Goal: Task Accomplishment & Management: Use online tool/utility

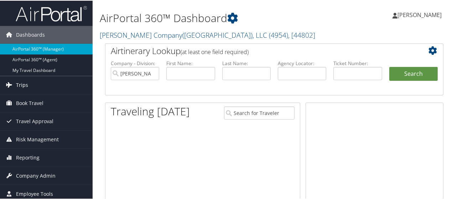
click at [23, 83] on span "Trips" at bounding box center [22, 84] width 12 height 18
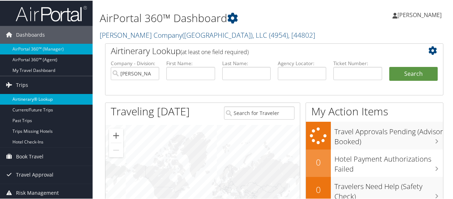
click at [25, 99] on link "Airtinerary® Lookup" at bounding box center [46, 98] width 93 height 11
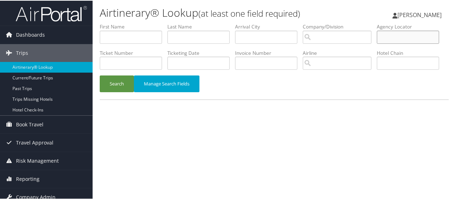
click at [377, 43] on input "text" at bounding box center [408, 36] width 62 height 13
paste input "D9M2WV"
type input "D9M2WV"
click at [115, 91] on button "Search" at bounding box center [117, 83] width 34 height 17
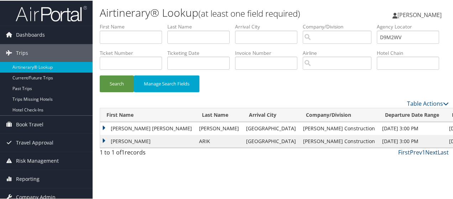
click at [125, 134] on td "YUDITH BEATRIZ" at bounding box center [147, 127] width 95 height 13
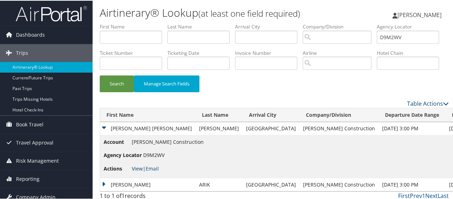
click at [139, 171] on link "View" at bounding box center [137, 167] width 11 height 7
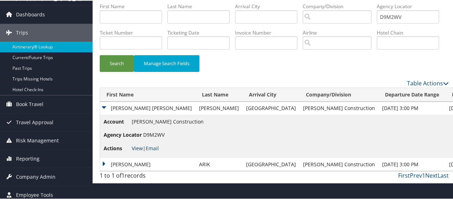
scroll to position [29, 0]
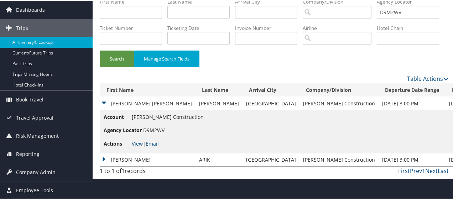
click at [117, 166] on td "LINA" at bounding box center [147, 159] width 95 height 13
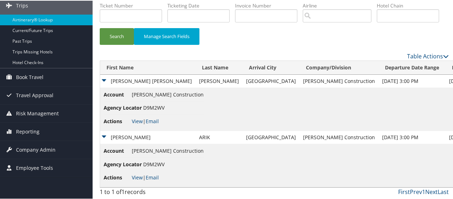
scroll to position [73, 0]
click at [137, 175] on link "View" at bounding box center [137, 176] width 11 height 7
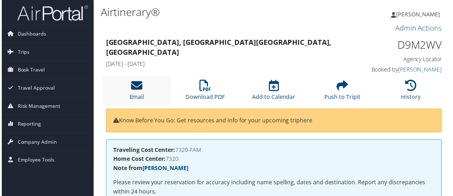
click at [138, 90] on icon at bounding box center [135, 85] width 11 height 11
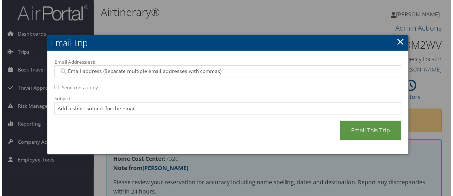
click at [112, 70] on input "Email Address(es):" at bounding box center [228, 71] width 341 height 7
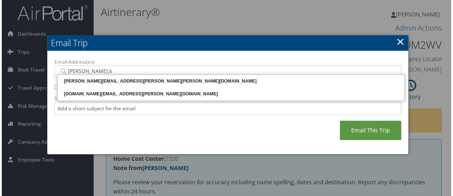
type input "janet.br"
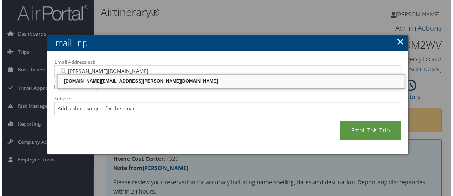
click at [115, 81] on div "janet.broadway@caddell.com" at bounding box center [230, 81] width 347 height 7
type input "janet.broadway@caddell.com"
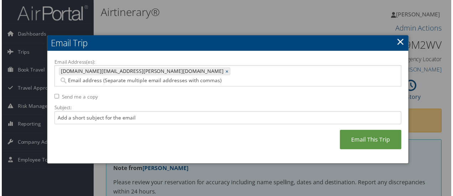
click at [53, 95] on input "Send me a copy" at bounding box center [55, 97] width 5 height 5
checkbox input "true"
click at [101, 112] on input "Subject:" at bounding box center [228, 118] width 350 height 13
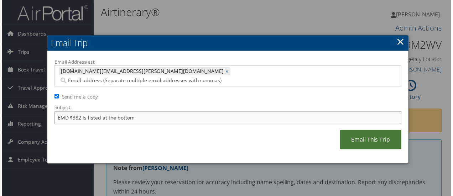
type input "EMD $382 is listed at the bottom"
click at [387, 131] on link "Email This Trip" at bounding box center [372, 141] width 62 height 20
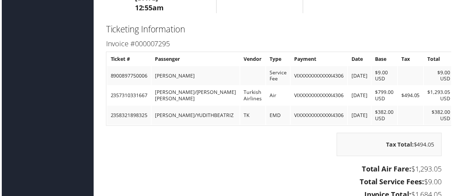
scroll to position [748, 0]
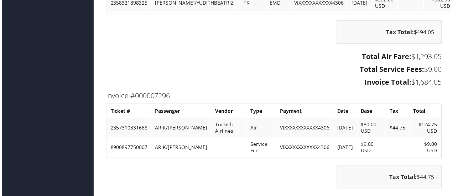
scroll to position [854, 0]
